Goal: Task Accomplishment & Management: Use online tool/utility

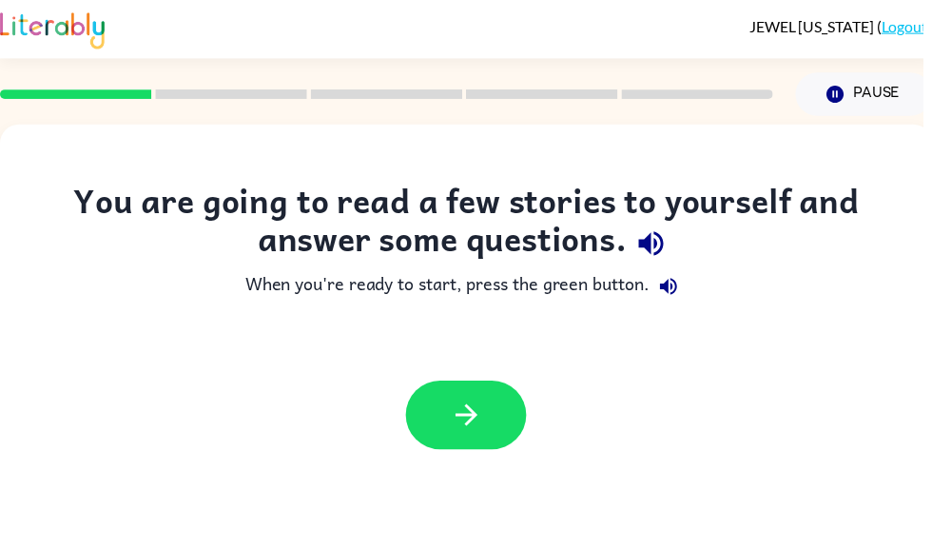
click at [452, 437] on button "button" at bounding box center [471, 418] width 122 height 69
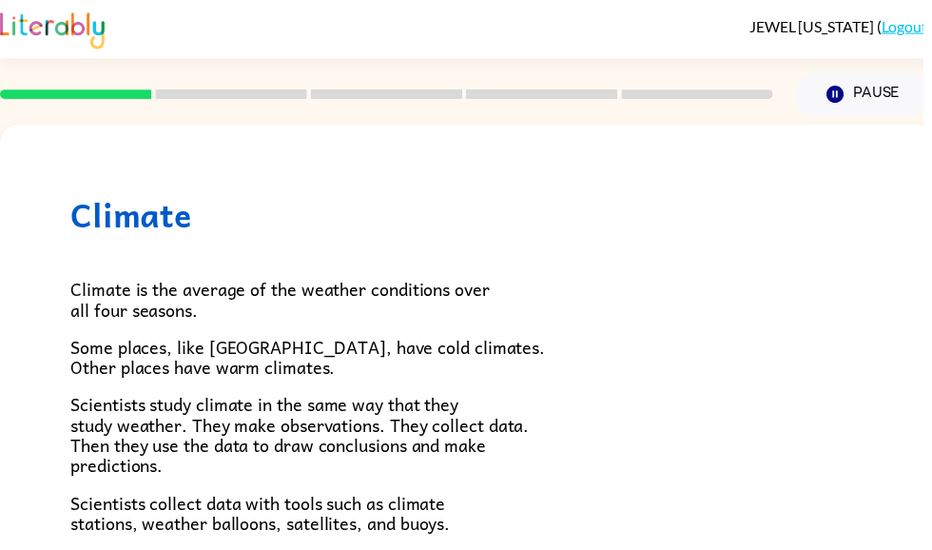
click at [897, 97] on button "Pause Pause" at bounding box center [873, 95] width 138 height 44
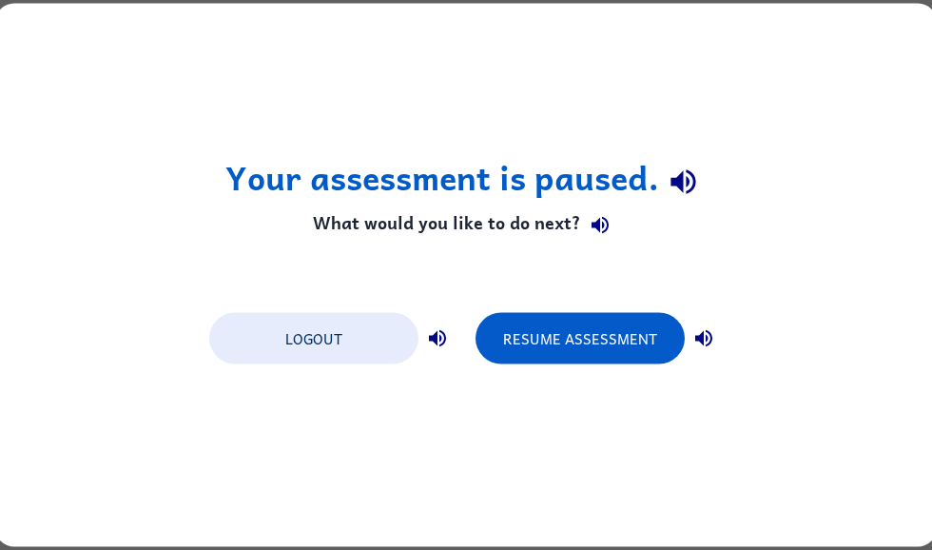
click at [315, 338] on button "Logout" at bounding box center [313, 338] width 209 height 51
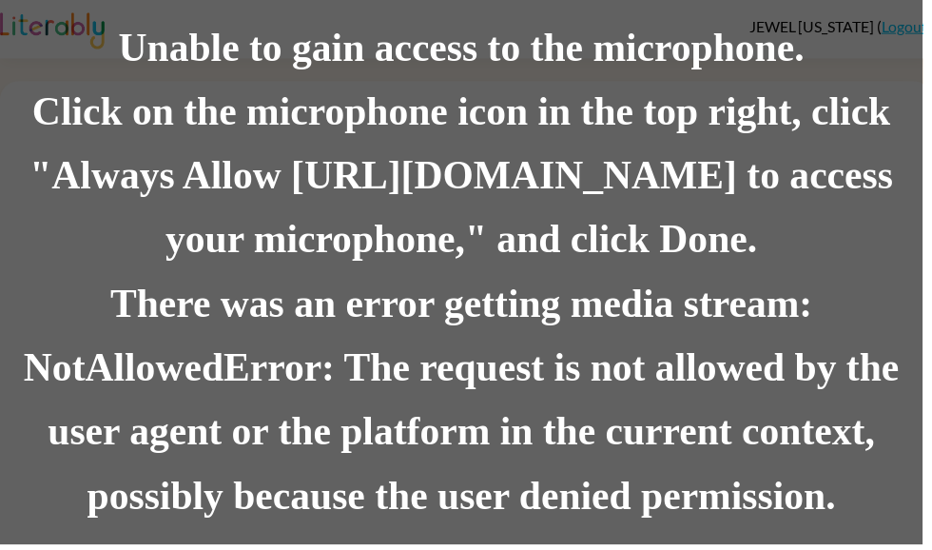
click at [210, 166] on div "Click on the microphone icon in the top right, click "Always Allow https://lite…" at bounding box center [466, 178] width 932 height 194
click at [64, 73] on div "Unable to gain access to the microphone." at bounding box center [466, 48] width 932 height 65
click at [191, 139] on div "Click on the microphone icon in the top right, click "Always Allow https://lite…" at bounding box center [466, 178] width 932 height 194
click at [20, 24] on div "Unable to gain access to the microphone." at bounding box center [466, 48] width 932 height 65
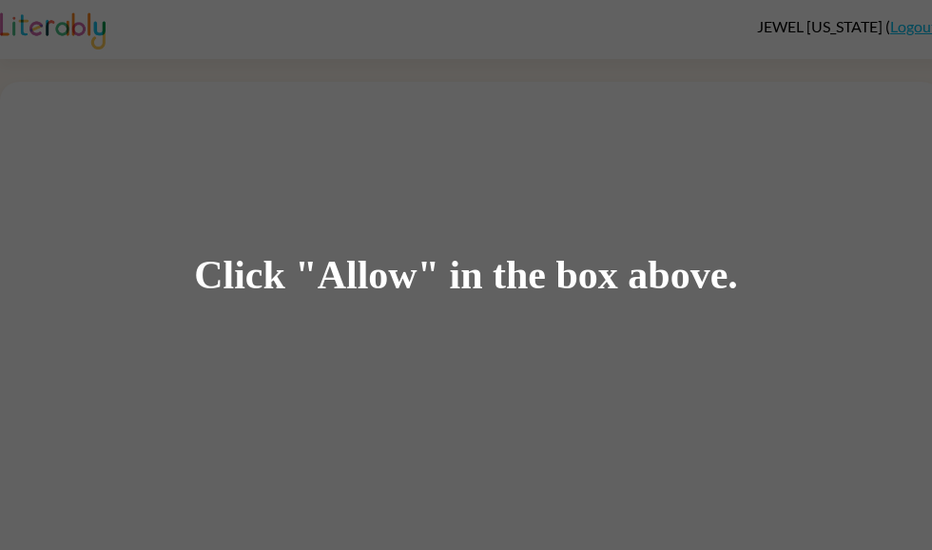
scroll to position [1, 0]
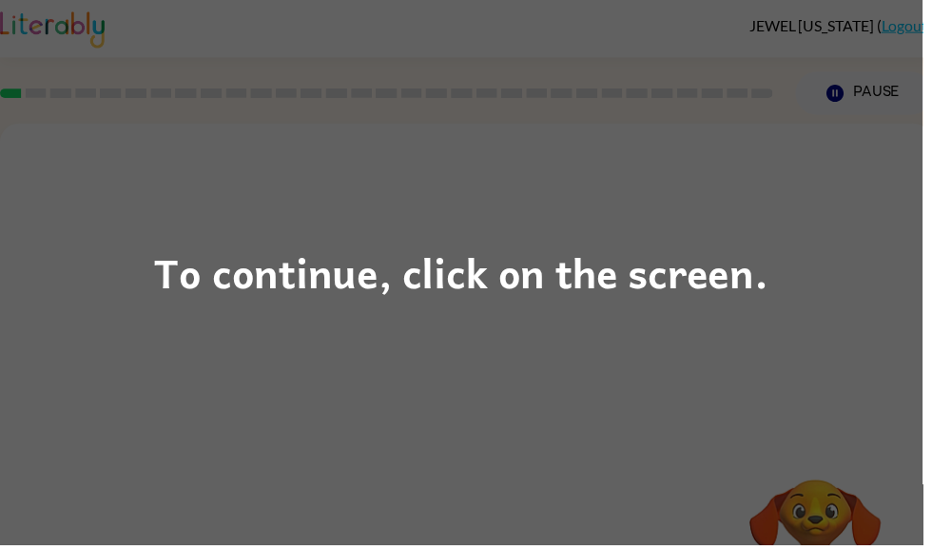
click at [172, 245] on div "To continue, click on the screen." at bounding box center [466, 275] width 620 height 65
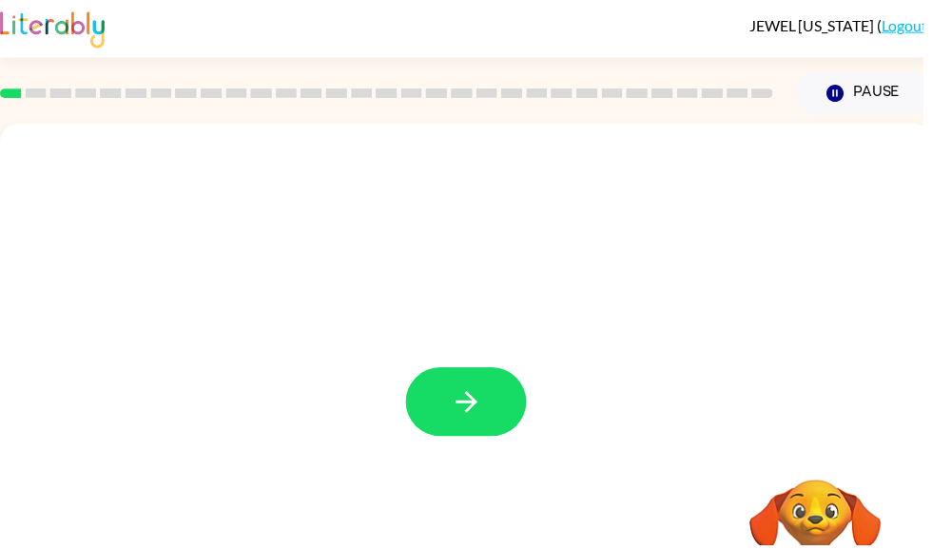
click at [442, 392] on button "button" at bounding box center [471, 405] width 122 height 69
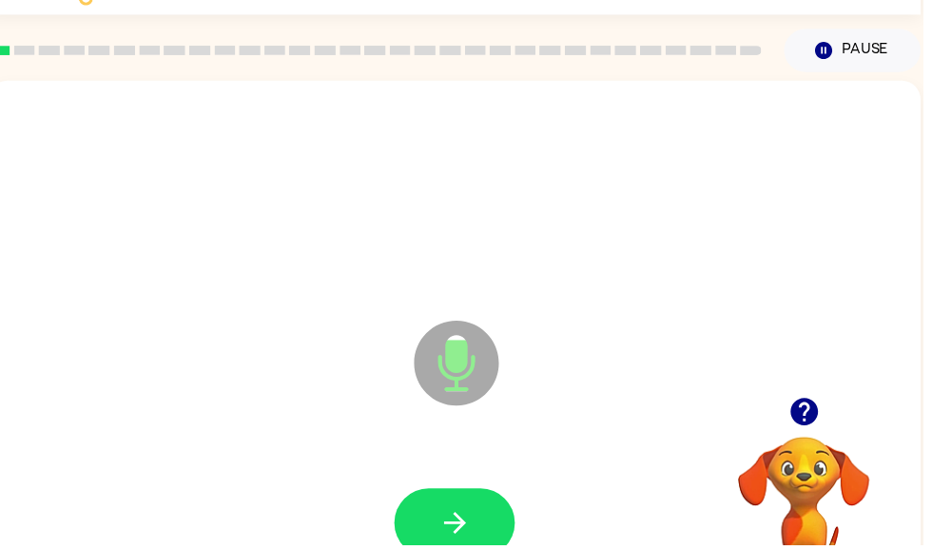
scroll to position [114, 0]
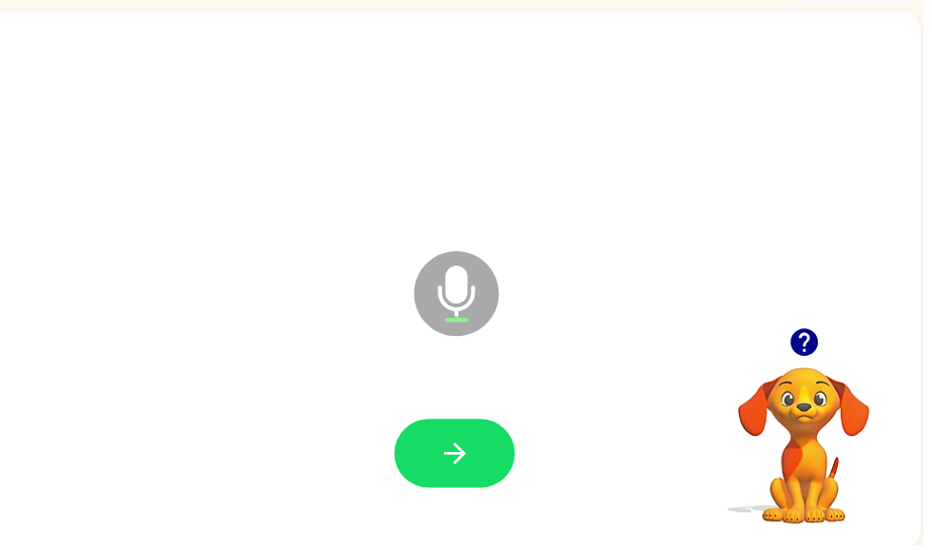
click at [455, 440] on button "button" at bounding box center [459, 457] width 122 height 69
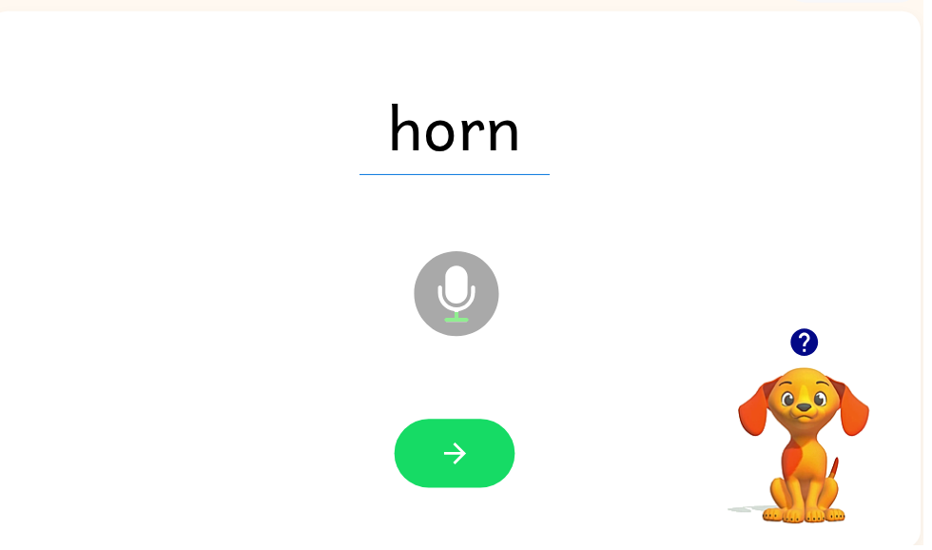
click at [454, 447] on icon "button" at bounding box center [459, 457] width 33 height 33
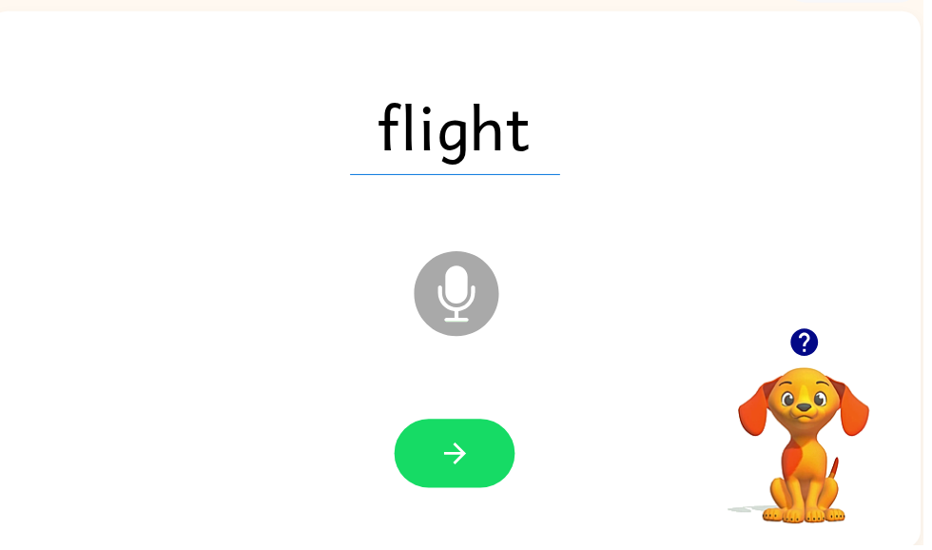
click at [451, 462] on icon "button" at bounding box center [459, 457] width 33 height 33
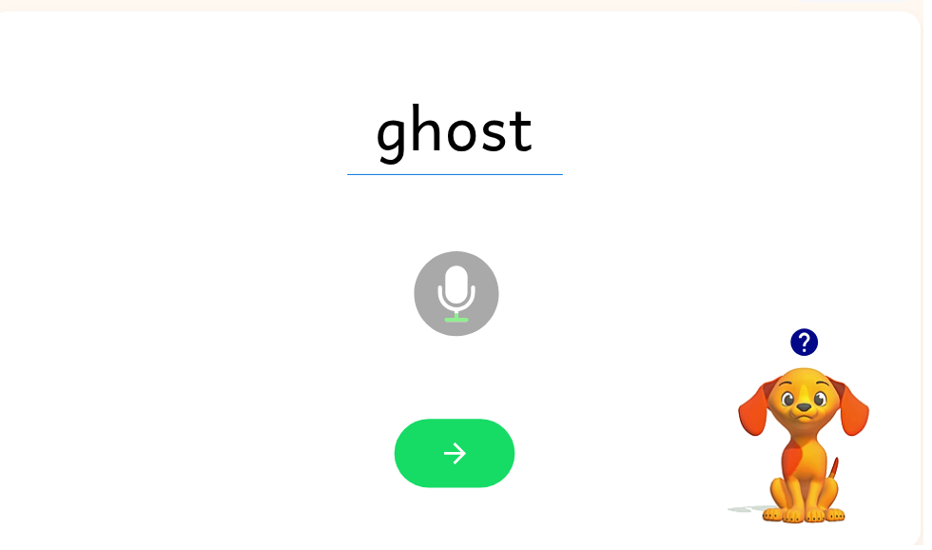
click at [457, 447] on icon "button" at bounding box center [459, 457] width 33 height 33
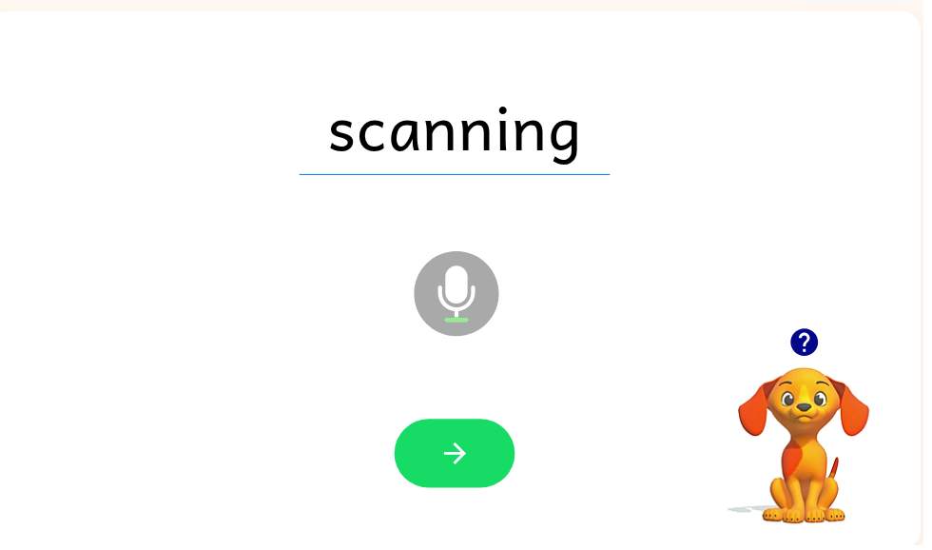
click at [464, 439] on button "button" at bounding box center [459, 457] width 122 height 69
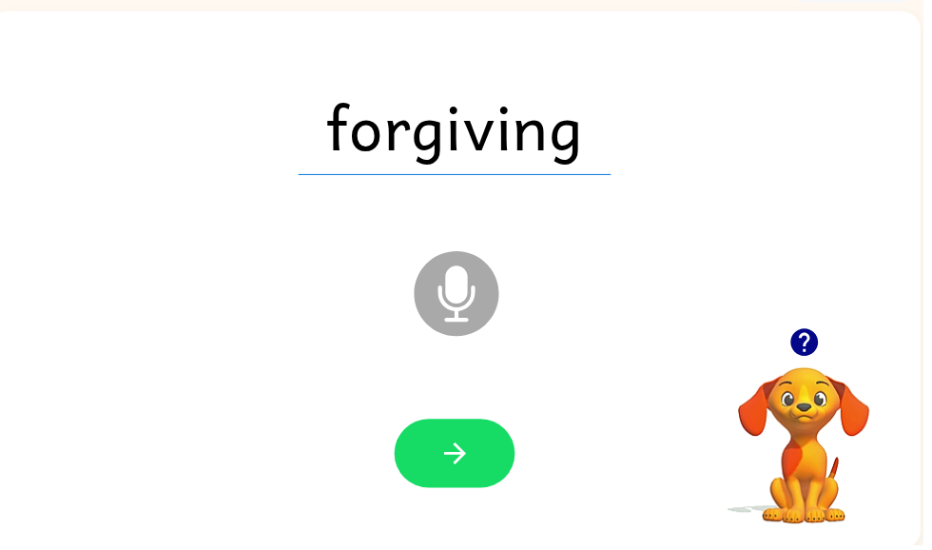
click at [475, 455] on icon "button" at bounding box center [459, 457] width 33 height 33
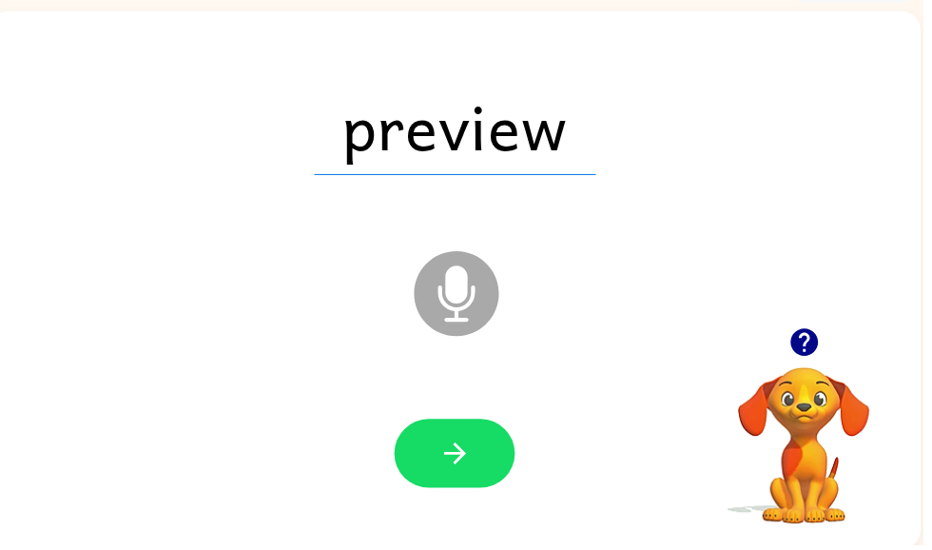
click at [441, 470] on button "button" at bounding box center [459, 457] width 122 height 69
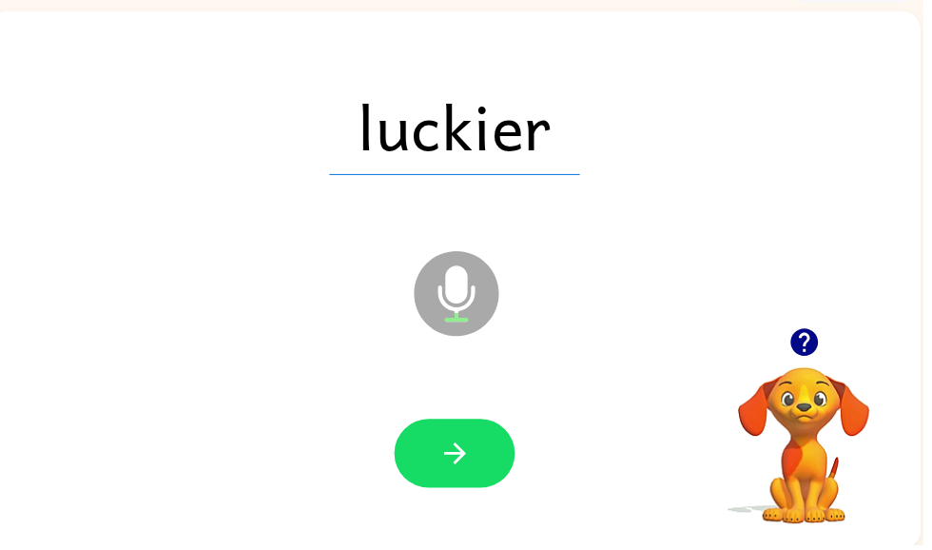
click at [476, 446] on icon "button" at bounding box center [459, 457] width 33 height 33
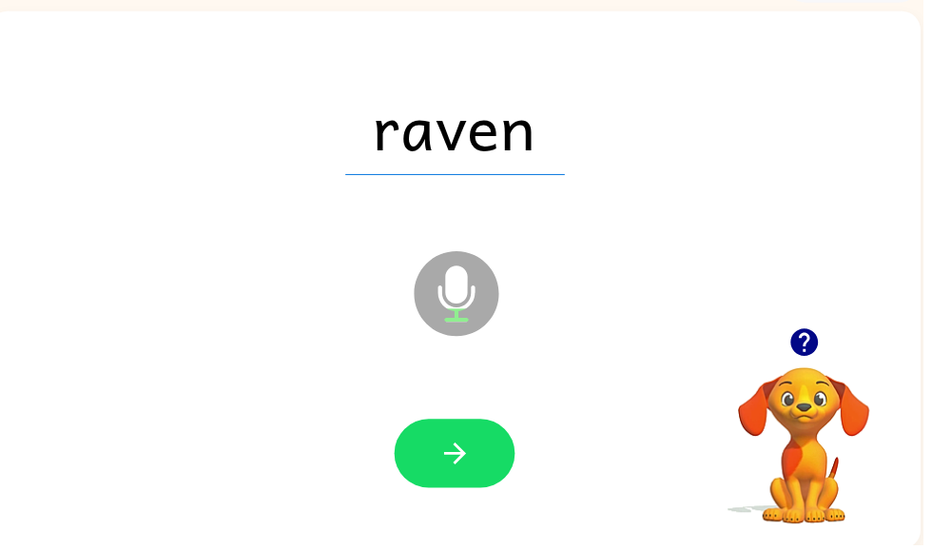
click at [458, 440] on button "button" at bounding box center [459, 457] width 122 height 69
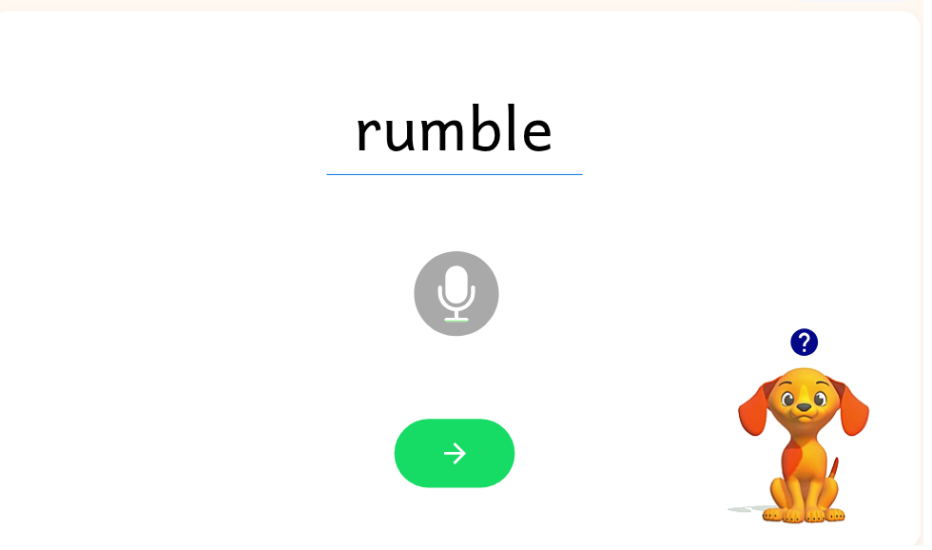
click at [477, 457] on button "button" at bounding box center [459, 457] width 122 height 69
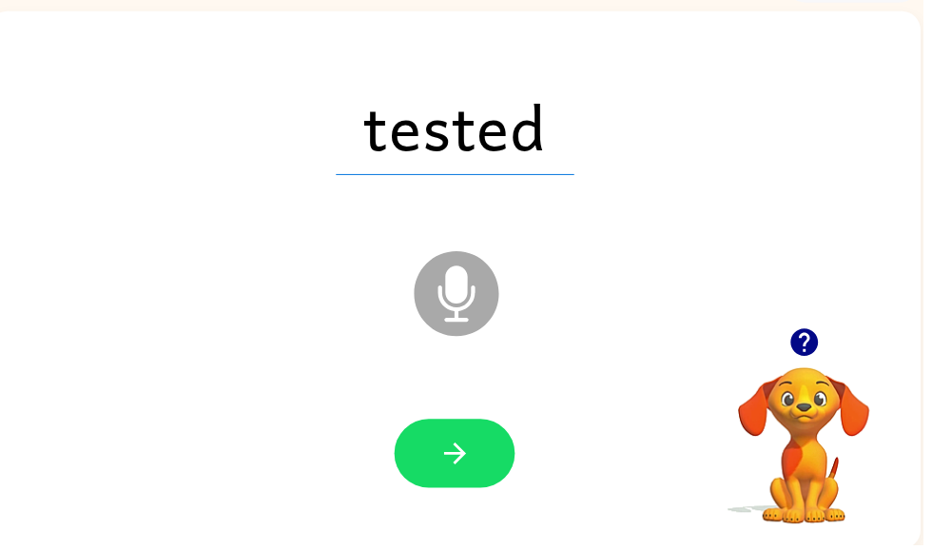
click at [482, 458] on button "button" at bounding box center [459, 457] width 122 height 69
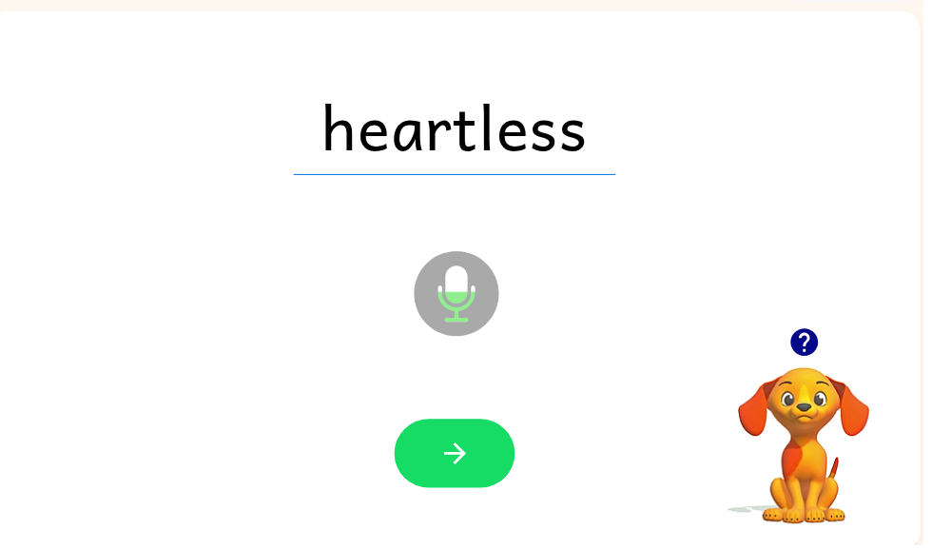
click at [472, 470] on icon "button" at bounding box center [459, 457] width 33 height 33
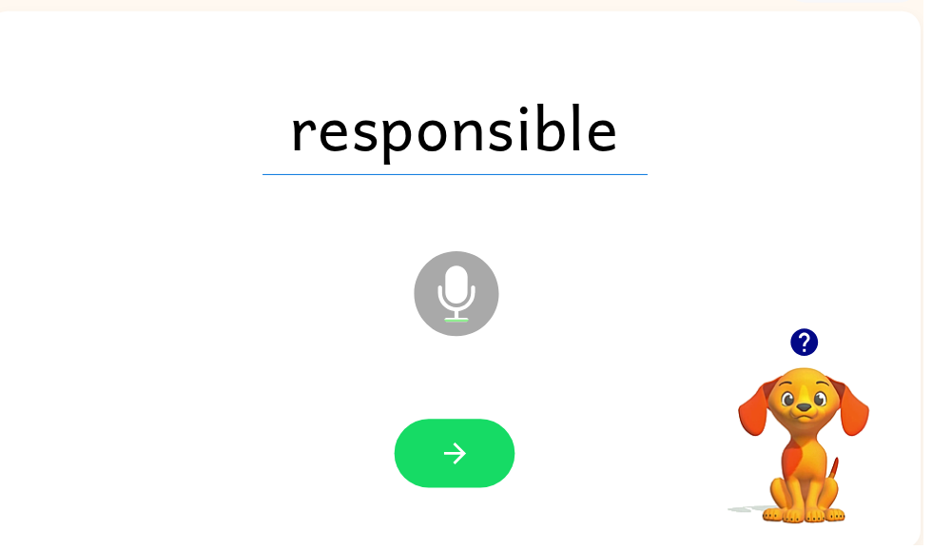
click at [496, 470] on button "button" at bounding box center [459, 457] width 122 height 69
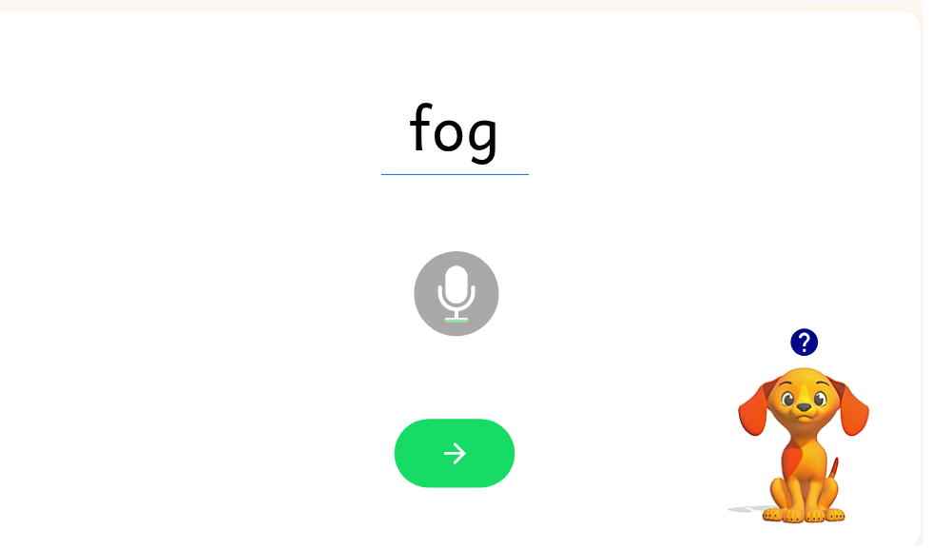
click at [500, 484] on button "button" at bounding box center [459, 457] width 122 height 69
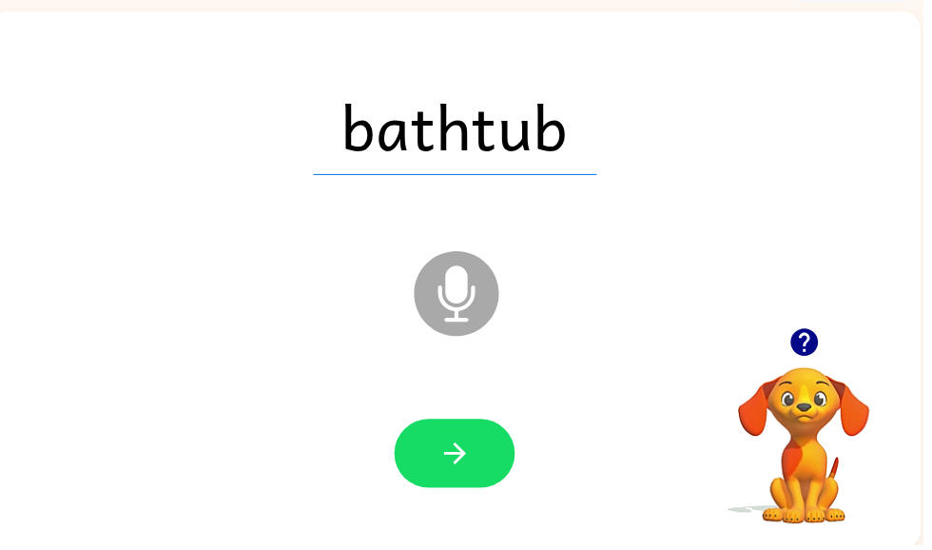
click at [483, 483] on button "button" at bounding box center [459, 457] width 122 height 69
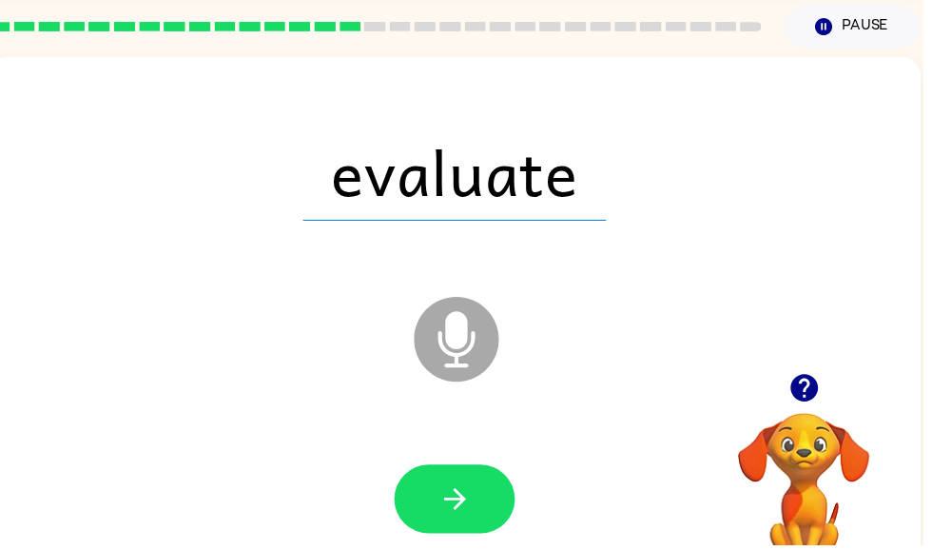
scroll to position [68, 0]
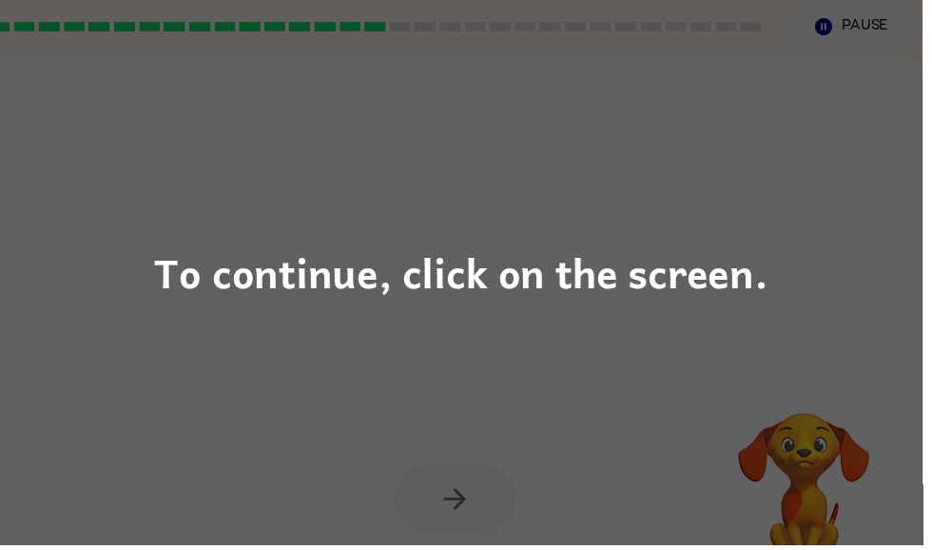
click at [634, 340] on div "To continue, click on the screen." at bounding box center [466, 275] width 932 height 550
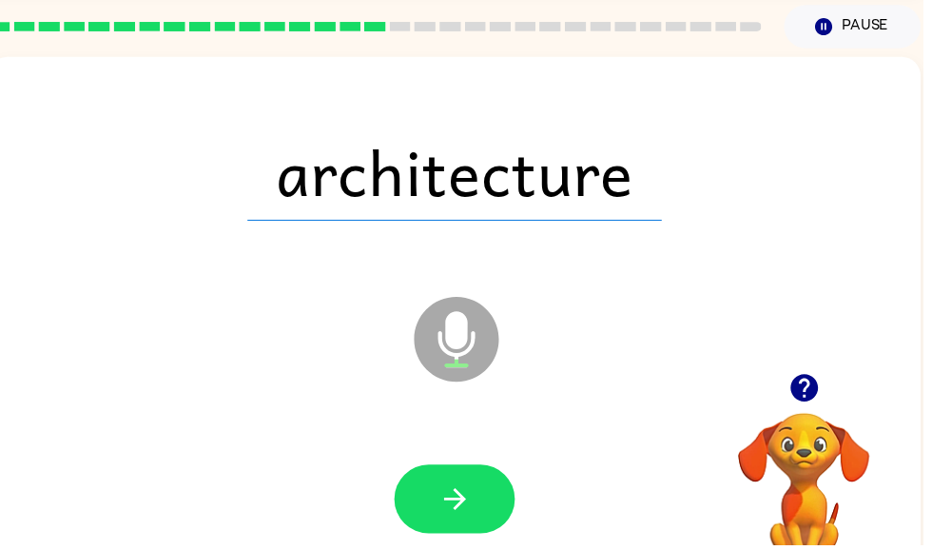
click at [465, 549] on div at bounding box center [459, 504] width 903 height 156
click at [461, 492] on icon "button" at bounding box center [459, 503] width 33 height 33
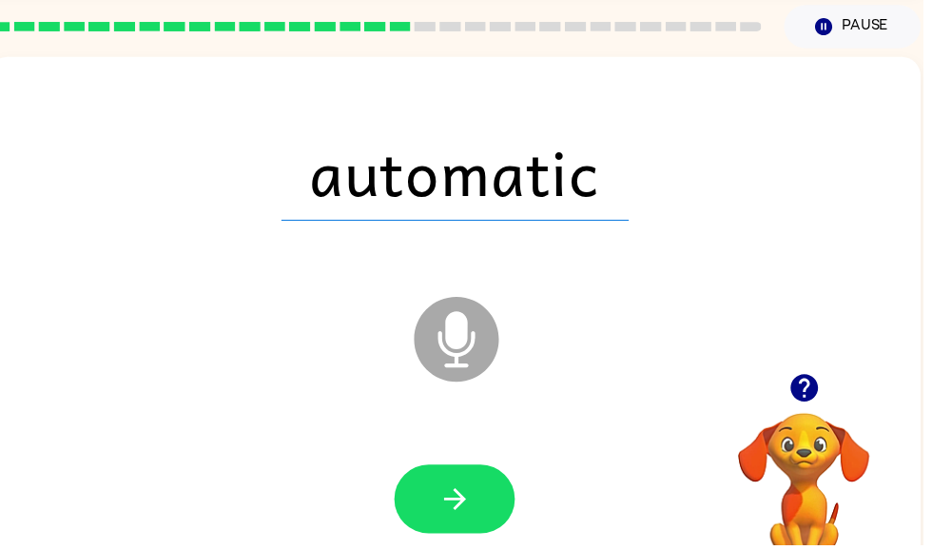
click at [476, 505] on icon "button" at bounding box center [459, 503] width 33 height 33
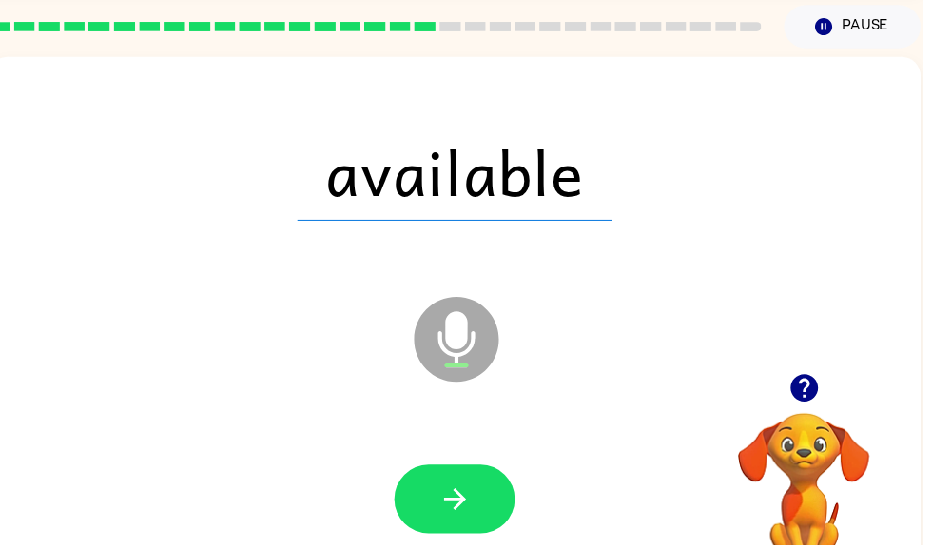
click at [476, 506] on button "button" at bounding box center [459, 503] width 122 height 69
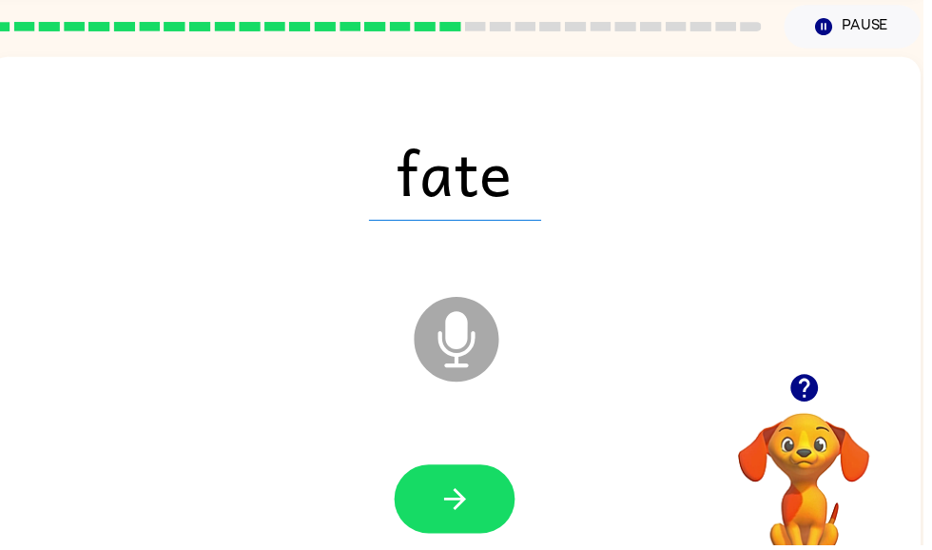
click at [458, 483] on button "button" at bounding box center [459, 503] width 122 height 69
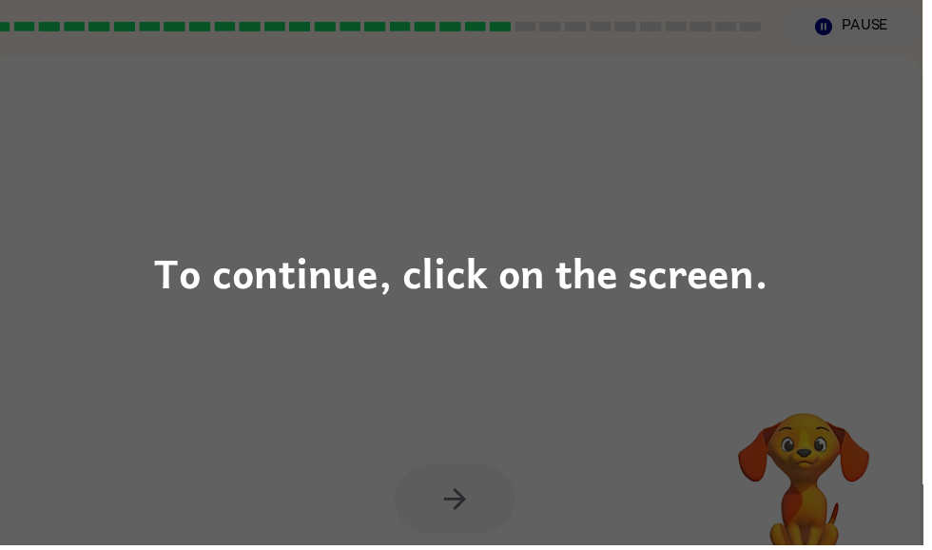
click at [515, 437] on div "To continue, click on the screen." at bounding box center [466, 275] width 932 height 550
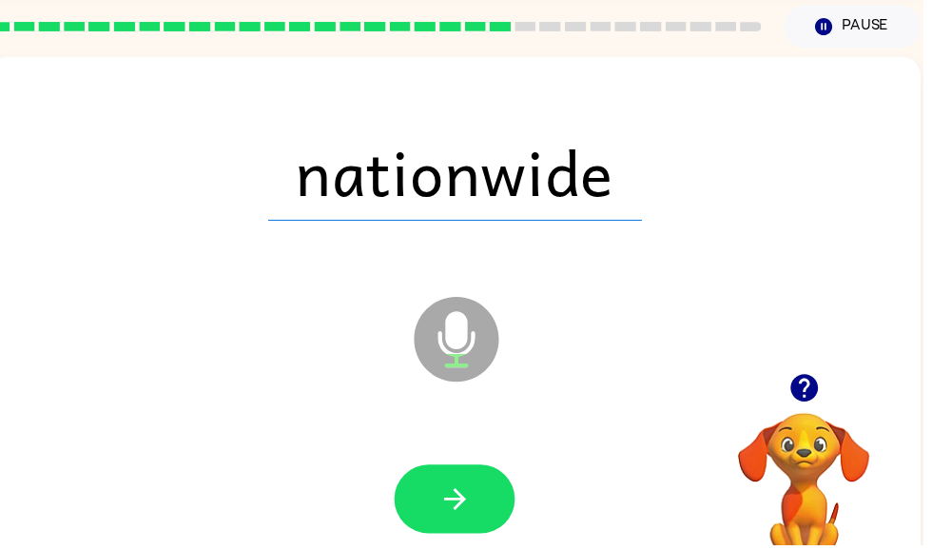
click at [466, 497] on icon "button" at bounding box center [459, 503] width 33 height 33
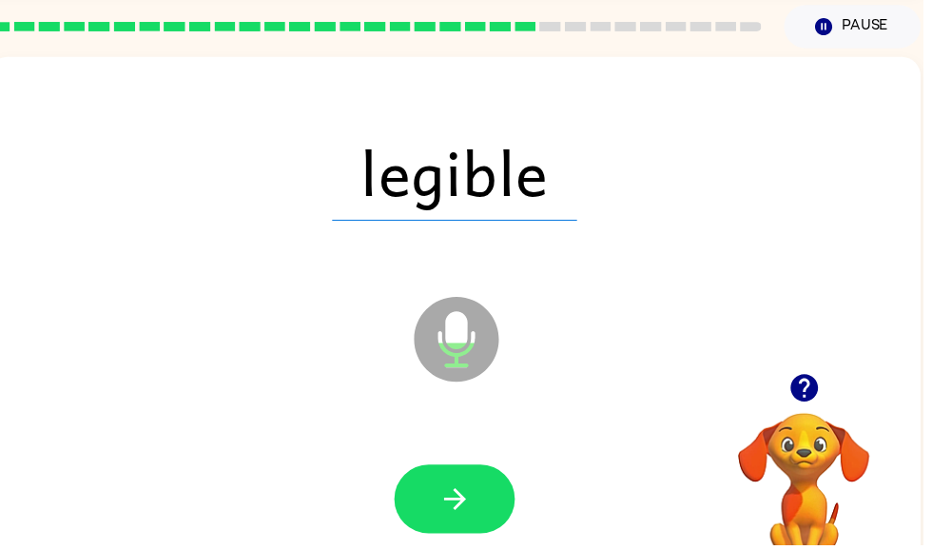
click at [458, 495] on icon "button" at bounding box center [459, 504] width 22 height 22
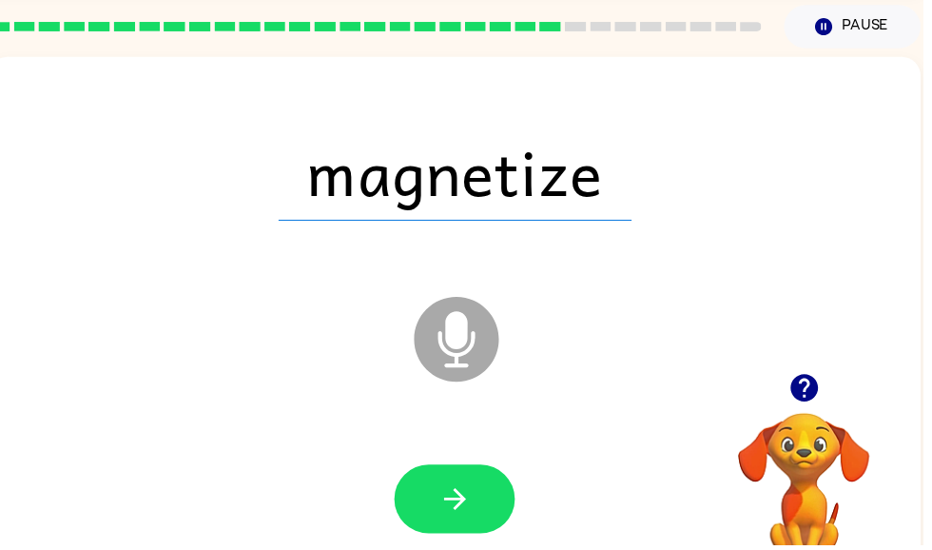
click at [451, 522] on button "button" at bounding box center [459, 503] width 122 height 69
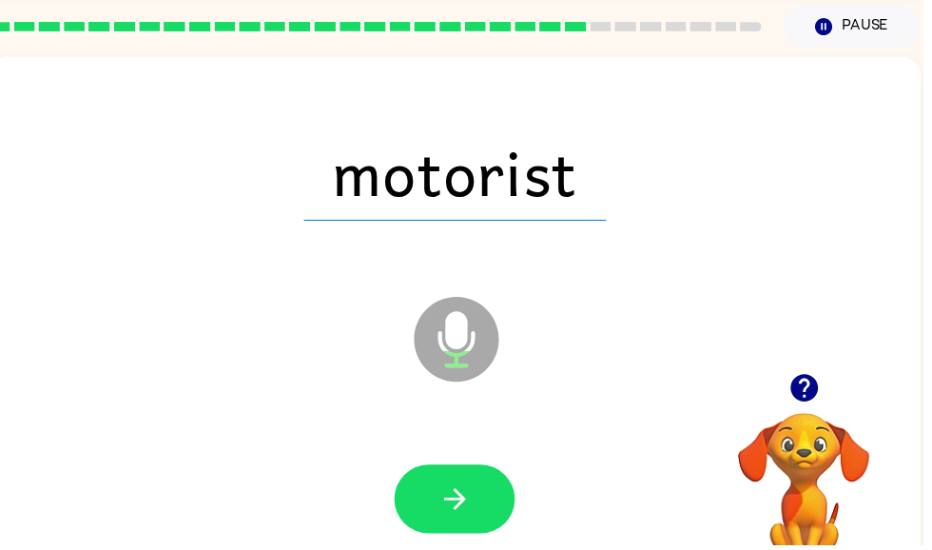
click at [468, 490] on icon "button" at bounding box center [459, 503] width 33 height 33
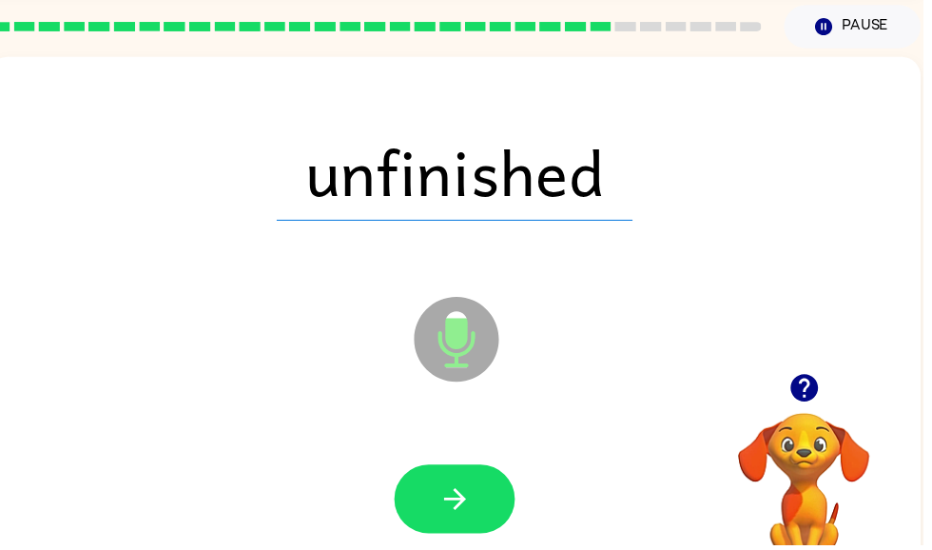
click at [480, 498] on button "button" at bounding box center [459, 503] width 122 height 69
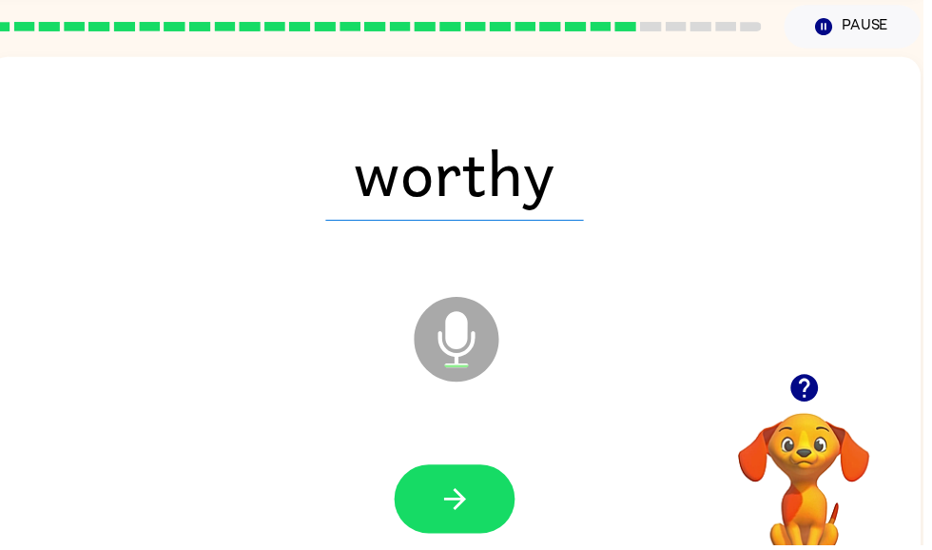
click at [483, 510] on button "button" at bounding box center [459, 503] width 122 height 69
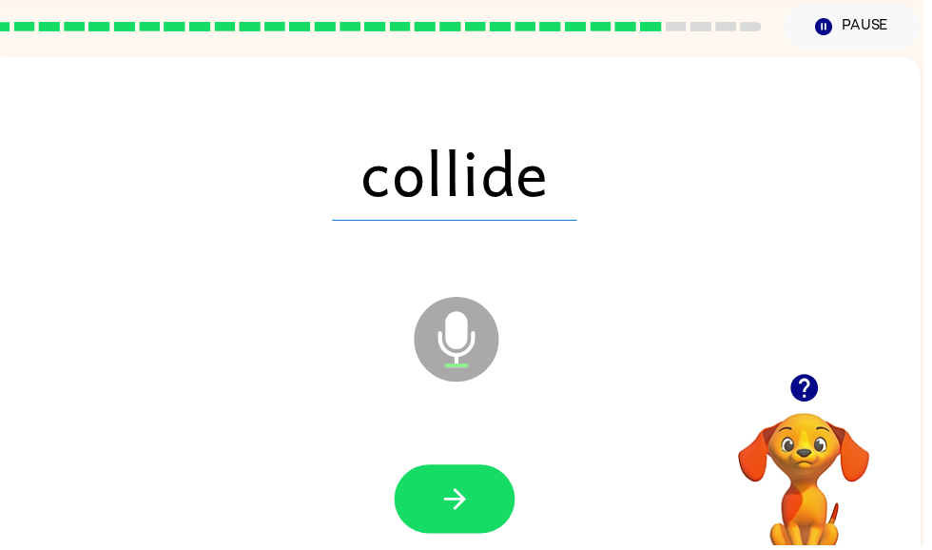
click at [483, 494] on button "button" at bounding box center [459, 503] width 122 height 69
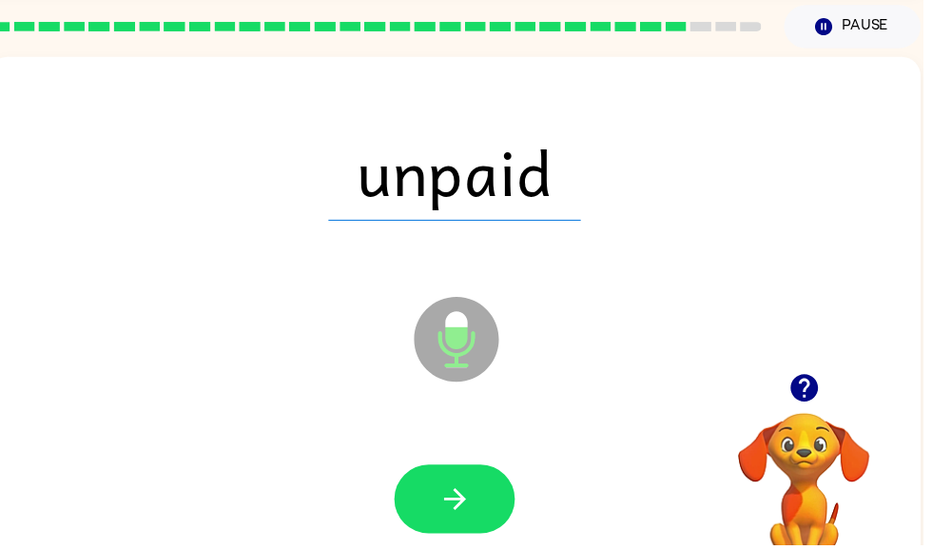
click at [452, 484] on button "button" at bounding box center [459, 503] width 122 height 69
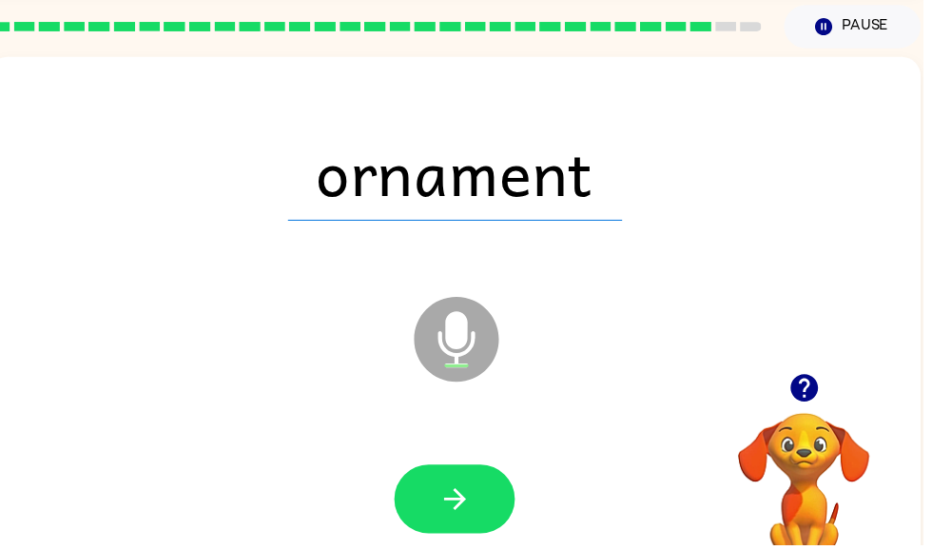
click at [461, 490] on icon "button" at bounding box center [459, 503] width 33 height 33
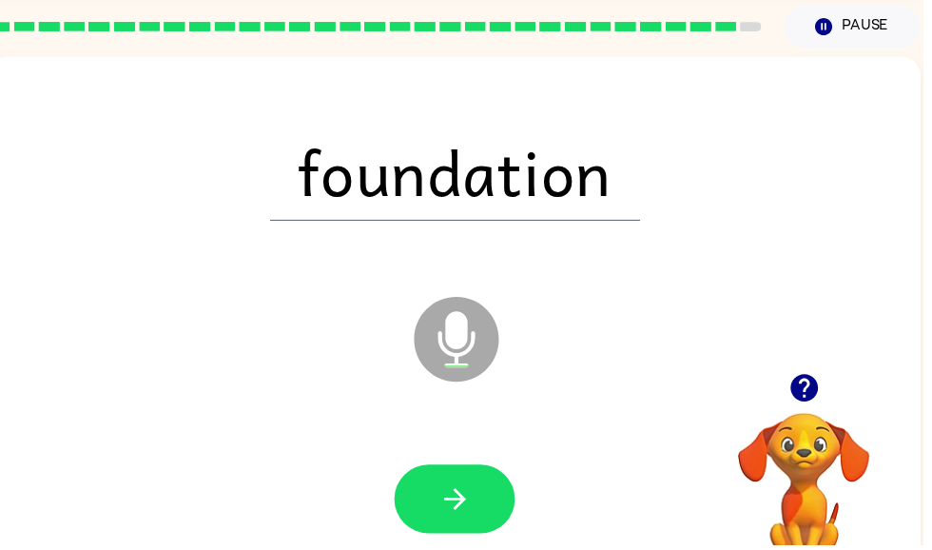
click at [454, 513] on icon "button" at bounding box center [459, 503] width 33 height 33
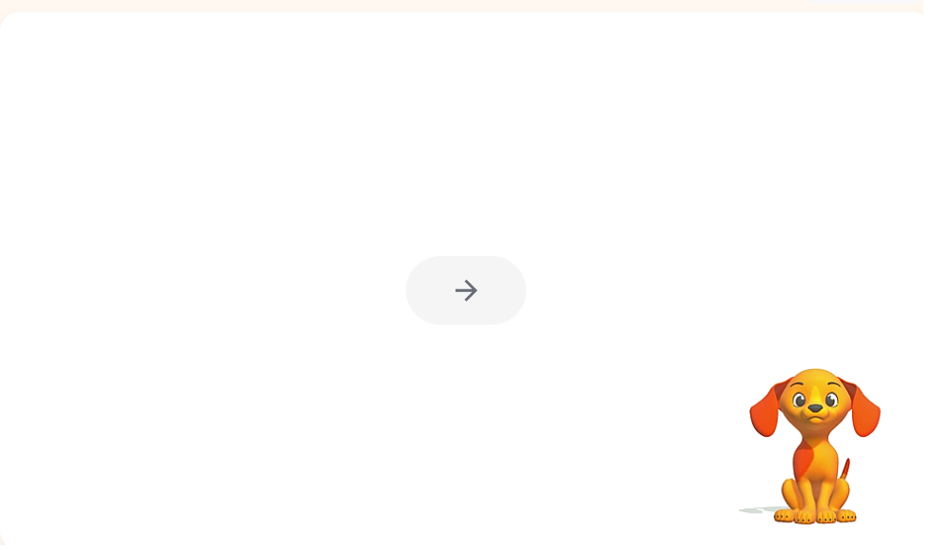
scroll to position [114, 0]
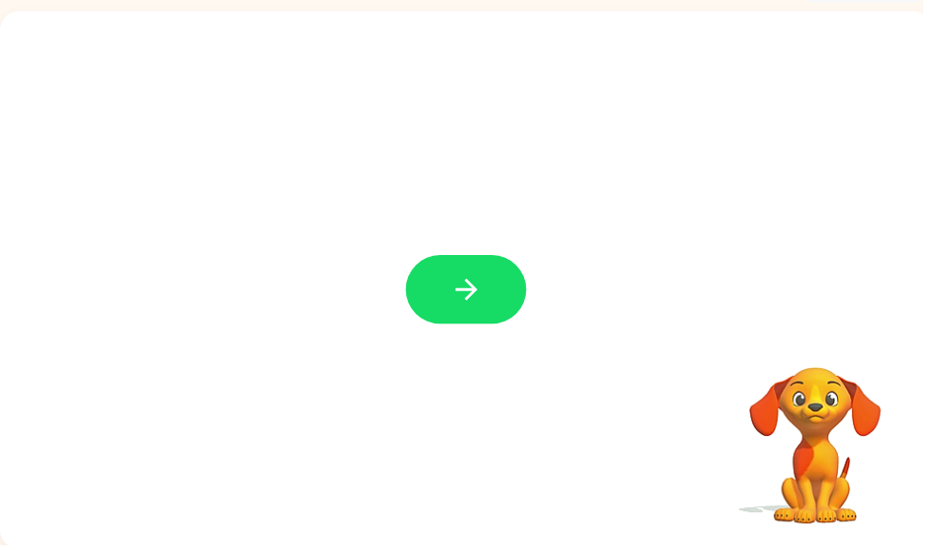
click at [455, 288] on icon "button" at bounding box center [471, 292] width 33 height 33
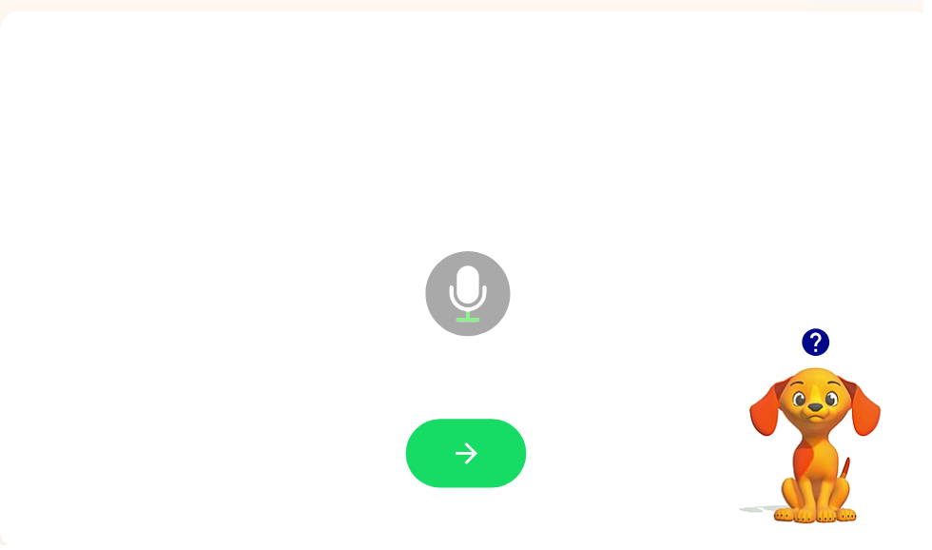
click at [500, 464] on button "button" at bounding box center [471, 457] width 122 height 69
click at [466, 468] on icon "button" at bounding box center [471, 457] width 33 height 33
click at [491, 462] on button "button" at bounding box center [471, 457] width 122 height 69
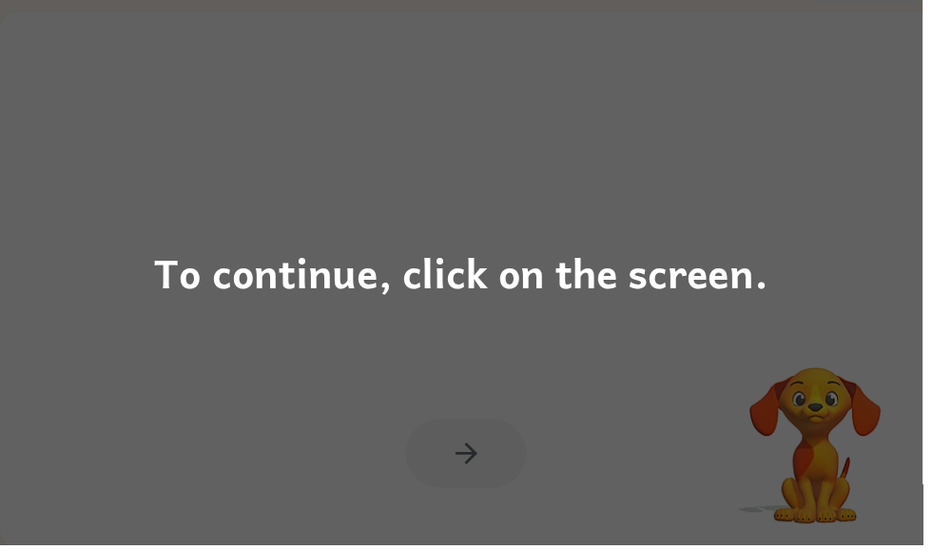
click at [776, 181] on div "To continue, click on the screen." at bounding box center [466, 275] width 932 height 550
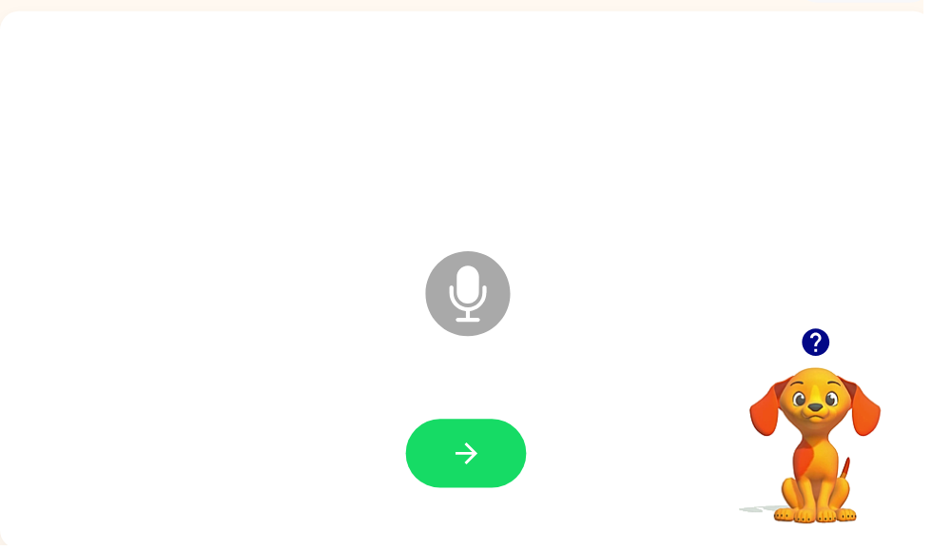
click at [488, 442] on button "button" at bounding box center [471, 457] width 122 height 69
click at [468, 445] on icon "button" at bounding box center [471, 457] width 33 height 33
click at [483, 436] on button "button" at bounding box center [471, 457] width 122 height 69
click at [818, 354] on icon "button" at bounding box center [823, 346] width 28 height 28
click at [828, 346] on icon "button" at bounding box center [823, 346] width 28 height 28
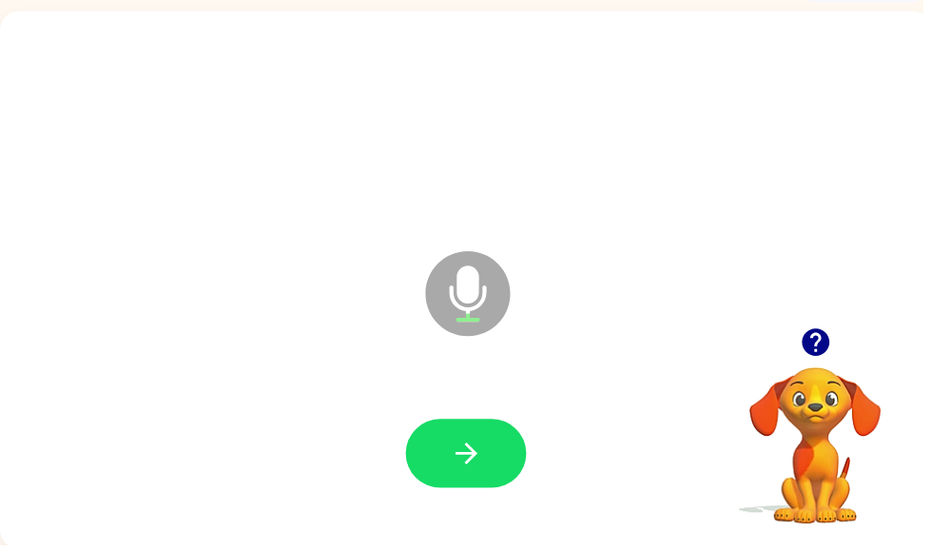
click at [513, 455] on button "button" at bounding box center [471, 457] width 122 height 69
click at [468, 459] on icon "button" at bounding box center [470, 458] width 22 height 22
click at [482, 443] on icon "button" at bounding box center [471, 457] width 33 height 33
click at [505, 455] on button "button" at bounding box center [471, 457] width 122 height 69
click at [478, 474] on icon "button" at bounding box center [471, 457] width 33 height 33
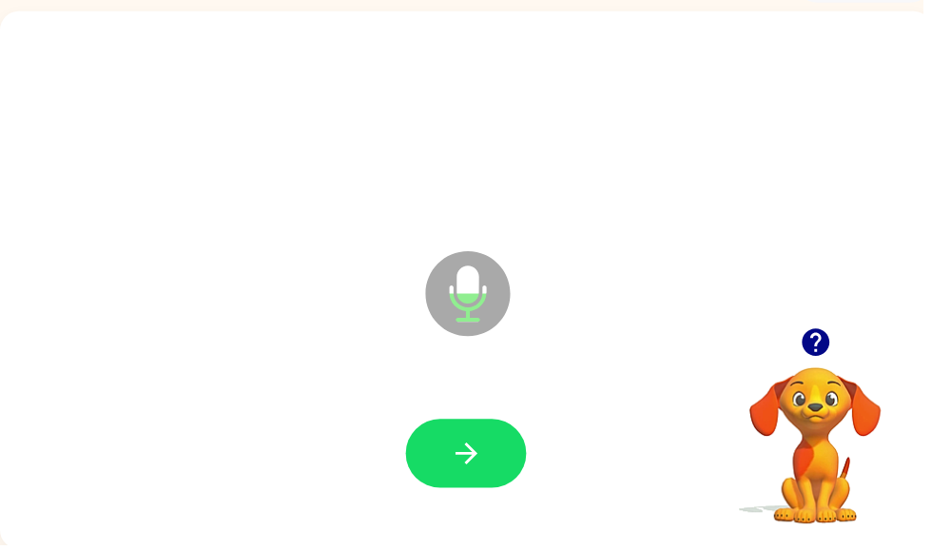
click at [490, 437] on button "button" at bounding box center [471, 457] width 122 height 69
click at [468, 471] on icon "button" at bounding box center [471, 457] width 33 height 33
click at [455, 454] on icon "button" at bounding box center [471, 457] width 33 height 33
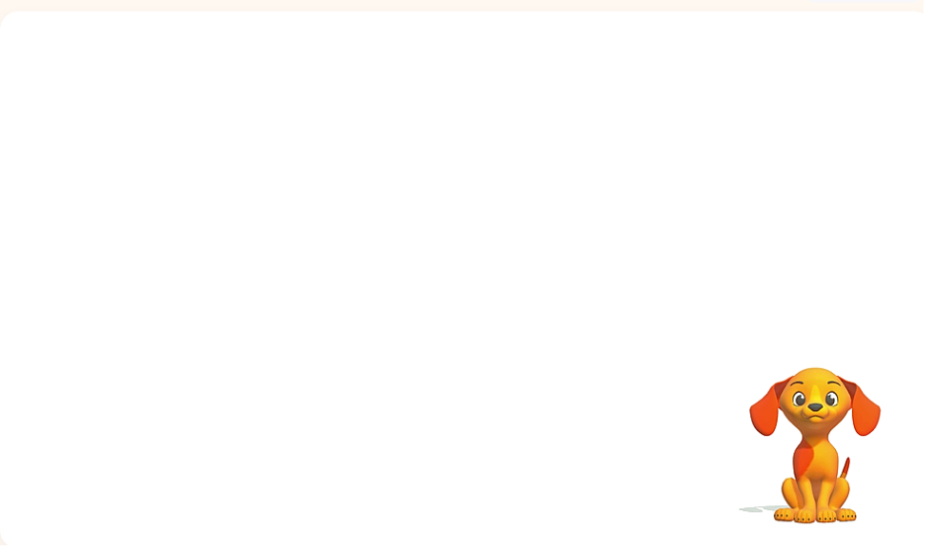
scroll to position [113, 0]
click at [585, 480] on div "Your browser must support playing .mp4 files to use Literably. Please try using…" at bounding box center [471, 283] width 942 height 543
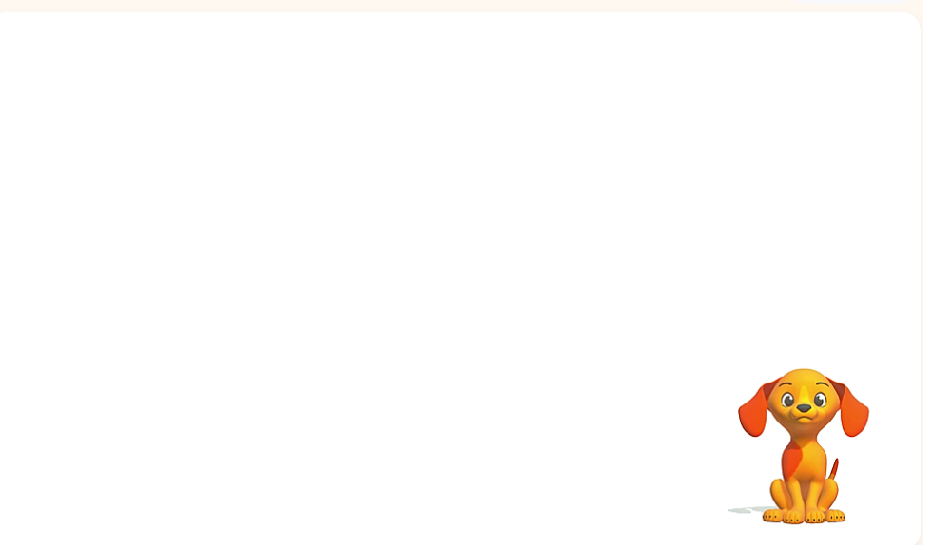
scroll to position [114, 0]
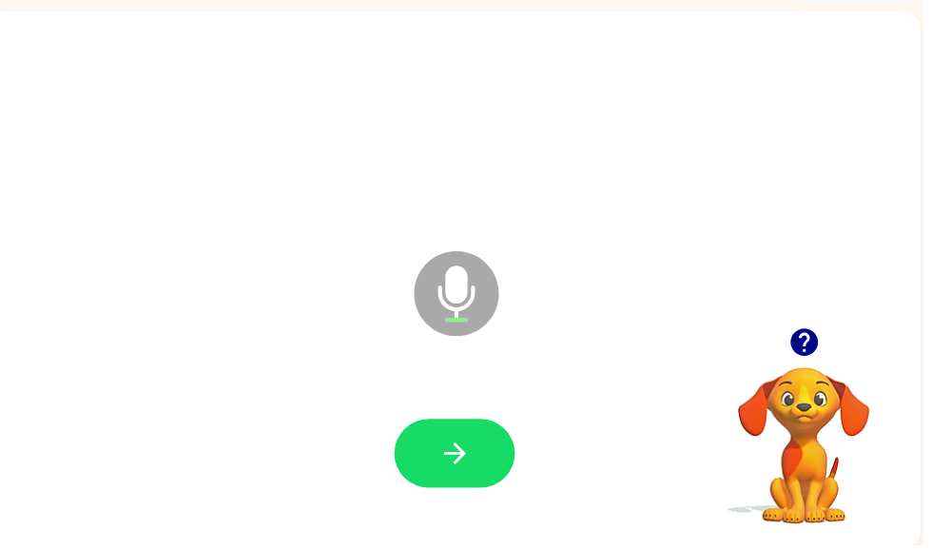
click at [822, 343] on icon "button" at bounding box center [812, 346] width 28 height 28
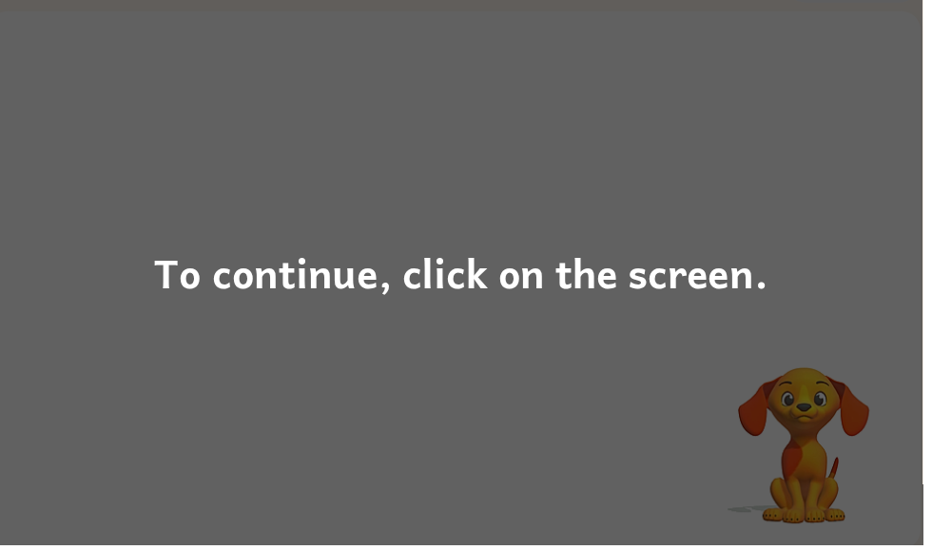
click at [900, 298] on div "To continue, click on the screen." at bounding box center [466, 275] width 932 height 550
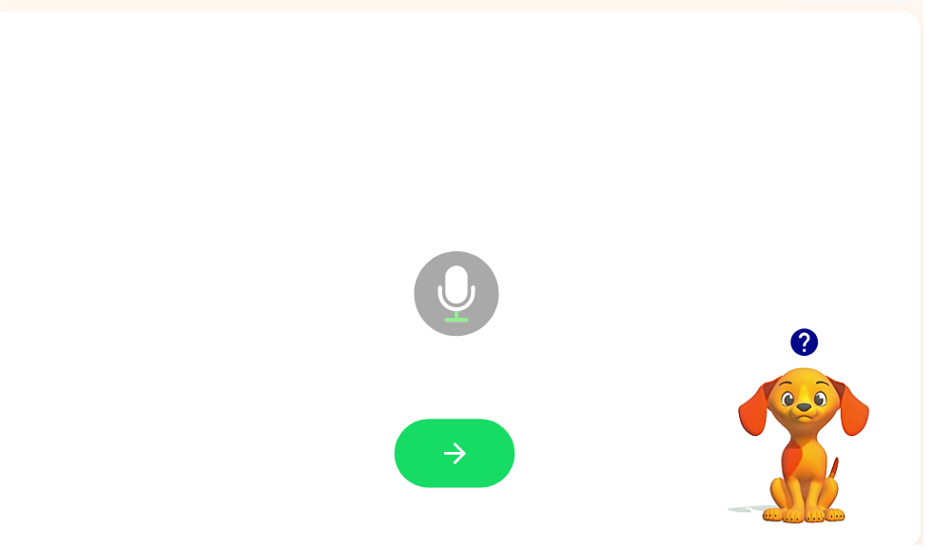
click at [468, 458] on icon "button" at bounding box center [459, 458] width 22 height 22
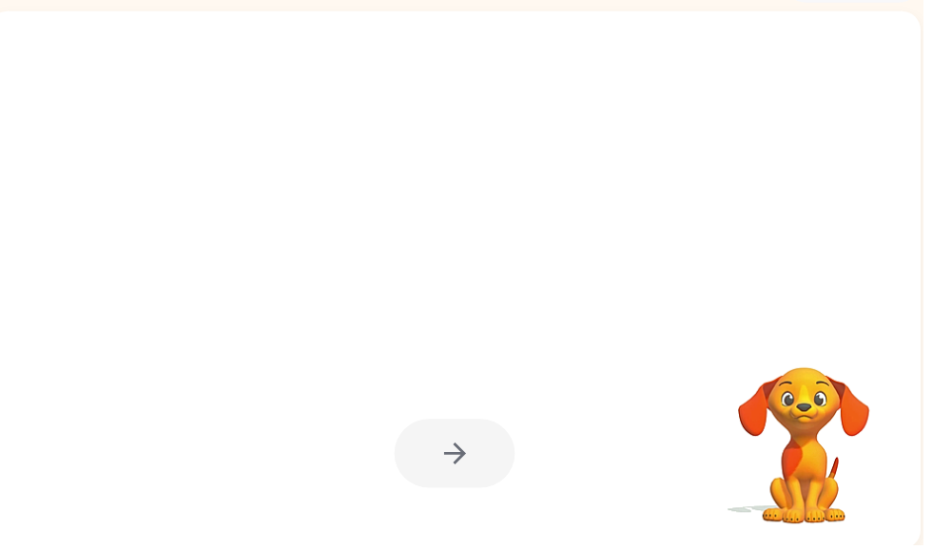
scroll to position [0, 11]
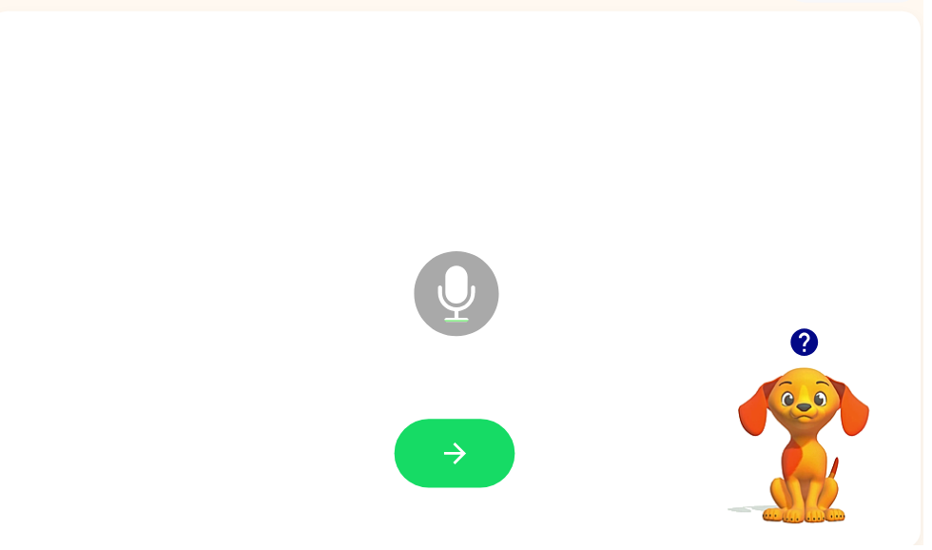
click at [815, 366] on button "button" at bounding box center [812, 345] width 49 height 49
click at [437, 476] on button "button" at bounding box center [459, 457] width 122 height 69
click at [822, 363] on button "button" at bounding box center [812, 345] width 49 height 49
click at [804, 342] on icon "button" at bounding box center [812, 346] width 28 height 28
click at [473, 453] on icon "button" at bounding box center [459, 457] width 33 height 33
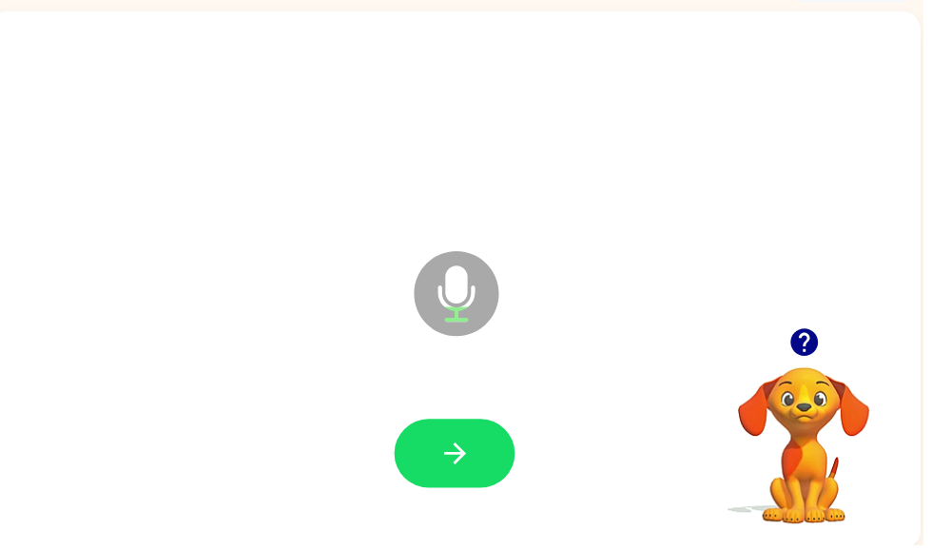
click at [478, 438] on button "button" at bounding box center [459, 457] width 122 height 69
click at [468, 449] on icon "button" at bounding box center [459, 457] width 33 height 33
click at [814, 359] on icon "button" at bounding box center [812, 346] width 28 height 28
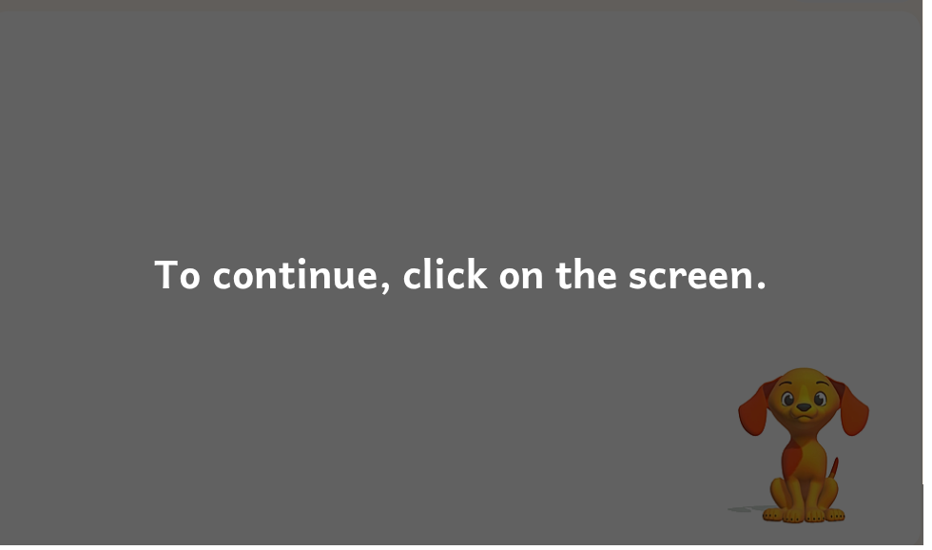
click at [214, 305] on div "To continue, click on the screen." at bounding box center [466, 275] width 620 height 65
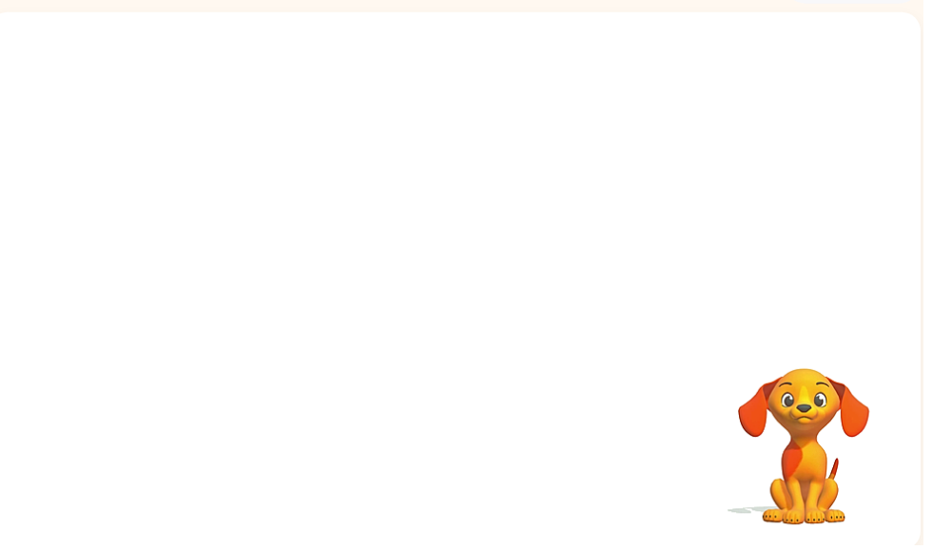
scroll to position [114, 0]
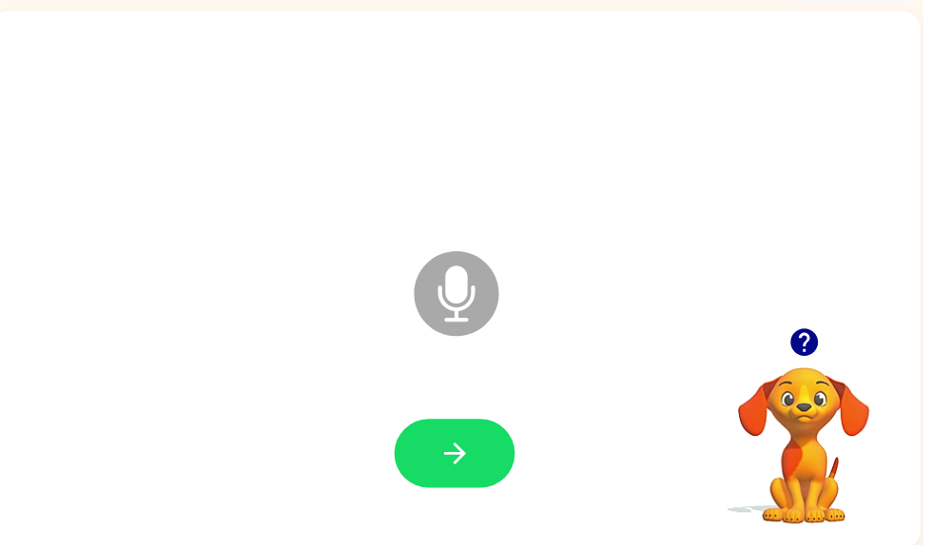
click at [443, 453] on icon "button" at bounding box center [459, 457] width 33 height 33
click at [491, 455] on button "button" at bounding box center [459, 457] width 122 height 69
click at [471, 451] on icon "button" at bounding box center [459, 457] width 33 height 33
click at [488, 454] on button "button" at bounding box center [459, 457] width 122 height 69
click at [449, 462] on icon "button" at bounding box center [459, 457] width 33 height 33
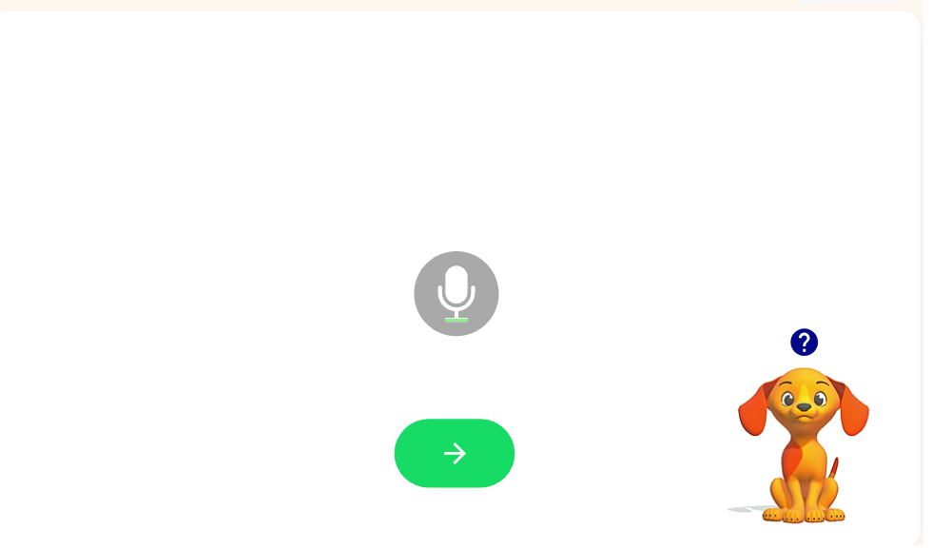
click at [473, 434] on button "button" at bounding box center [459, 457] width 122 height 69
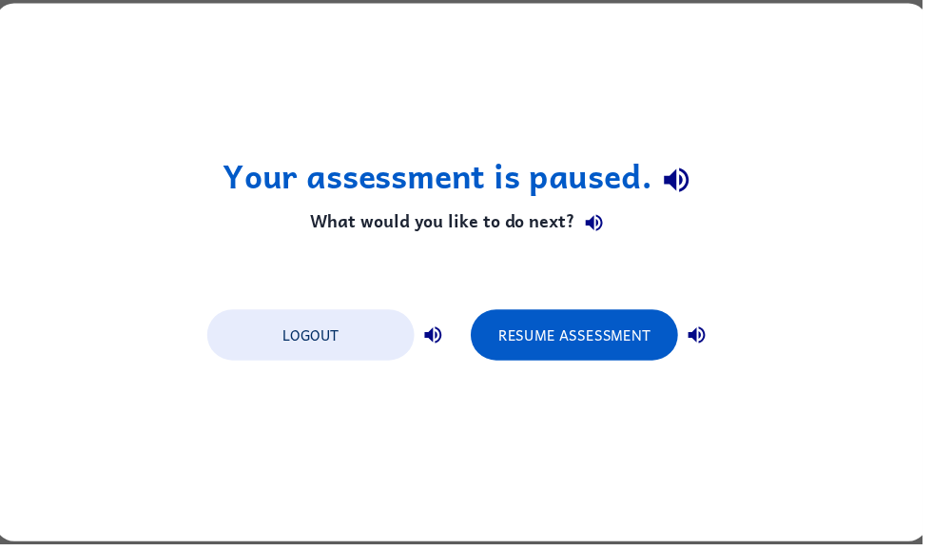
scroll to position [0, 0]
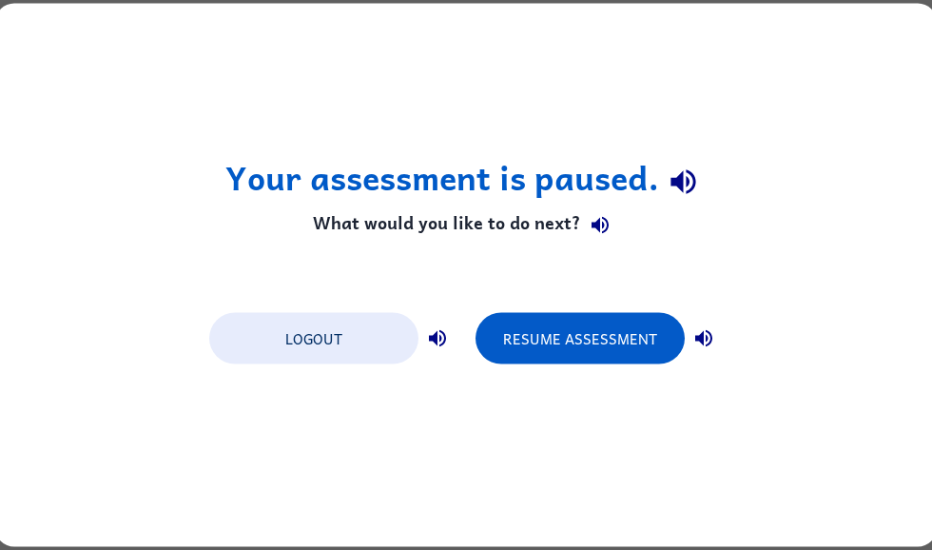
click at [278, 362] on button "Logout" at bounding box center [313, 338] width 209 height 51
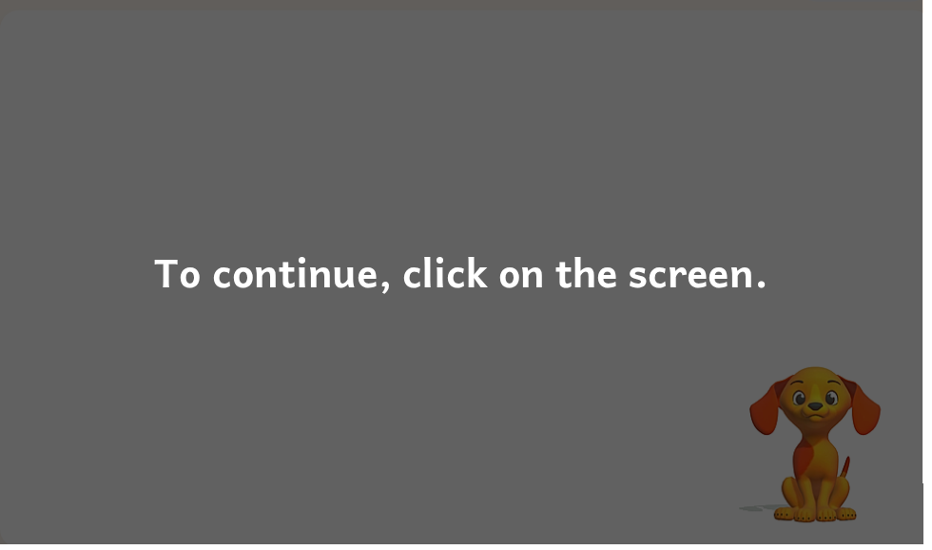
scroll to position [114, 0]
